Goal: Entertainment & Leisure: Consume media (video, audio)

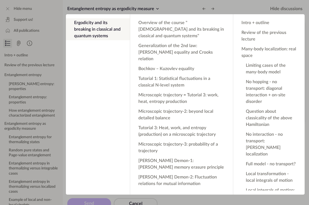
scroll to position [214, 0]
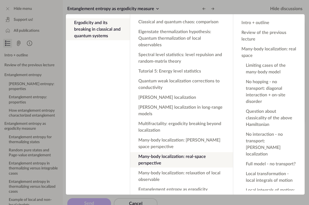
click at [188, 10] on app-backdrop at bounding box center [154, 102] width 309 height 205
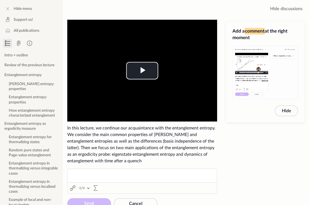
scroll to position [28, 0]
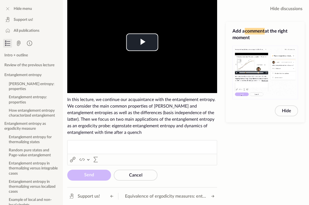
click at [247, 171] on div "Add a comment at the right moment Hide" at bounding box center [266, 111] width 88 height 187
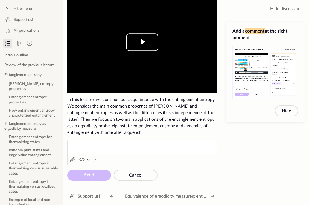
click at [142, 42] on span "Video Player" at bounding box center [142, 42] width 0 height 0
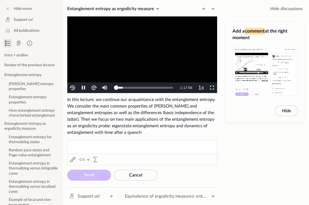
scroll to position [20, 0]
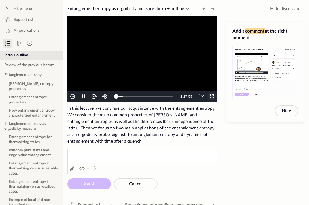
click at [212, 97] on span "Video Player" at bounding box center [212, 97] width 0 height 0
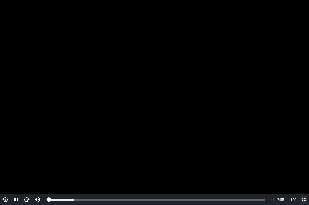
scroll to position [167, 0]
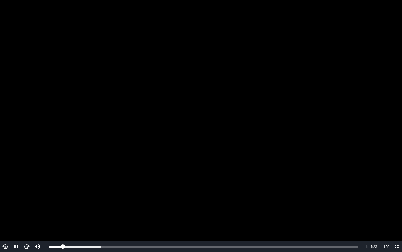
click at [229, 140] on video "To view this video please enable JavaScript, and consider upgrading to a web br…" at bounding box center [201, 126] width 402 height 252
click at [146, 146] on video "To view this video please enable JavaScript, and consider upgrading to a web br…" at bounding box center [201, 126] width 402 height 252
click at [193, 142] on video "To view this video please enable JavaScript, and consider upgrading to a web br…" at bounding box center [201, 126] width 402 height 252
click at [188, 162] on video "To view this video please enable JavaScript, and consider upgrading to a web br…" at bounding box center [201, 126] width 402 height 252
click at [164, 156] on video "To view this video please enable JavaScript, and consider upgrading to a web br…" at bounding box center [201, 126] width 402 height 252
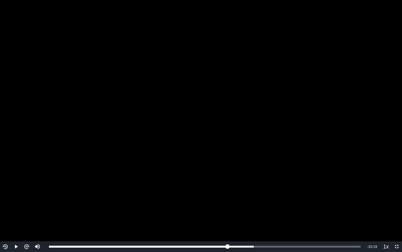
click at [110, 193] on video "To view this video please enable JavaScript, and consider upgrading to a web br…" at bounding box center [201, 126] width 402 height 252
click at [63, 205] on video "To view this video please enable JavaScript, and consider upgrading to a web br…" at bounding box center [201, 126] width 402 height 252
click at [207, 135] on video "To view this video please enable JavaScript, and consider upgrading to a web br…" at bounding box center [201, 126] width 402 height 252
click at [148, 147] on video "To view this video please enable JavaScript, and consider upgrading to a web br…" at bounding box center [201, 126] width 402 height 252
click at [150, 144] on video "To view this video please enable JavaScript, and consider upgrading to a web br…" at bounding box center [201, 126] width 402 height 252
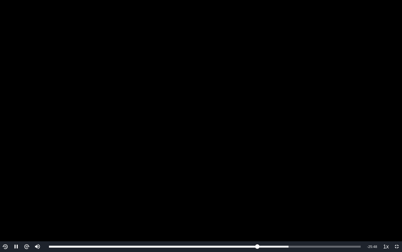
click at [85, 148] on video "To view this video please enable JavaScript, and consider upgrading to a web br…" at bounding box center [201, 126] width 402 height 252
click at [51, 163] on video "To view this video please enable JavaScript, and consider upgrading to a web br…" at bounding box center [201, 126] width 402 height 252
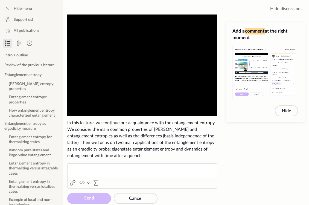
scroll to position [28, 0]
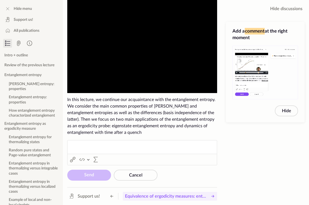
click at [160, 194] on span "Equivalence of ergodicity measures: entanglement, local observable fluctuations…" at bounding box center [166, 196] width 82 height 7
